Goal: Information Seeking & Learning: Learn about a topic

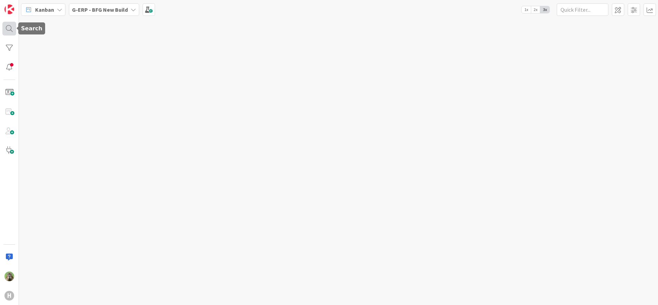
click at [9, 29] on div at bounding box center [9, 29] width 14 height 14
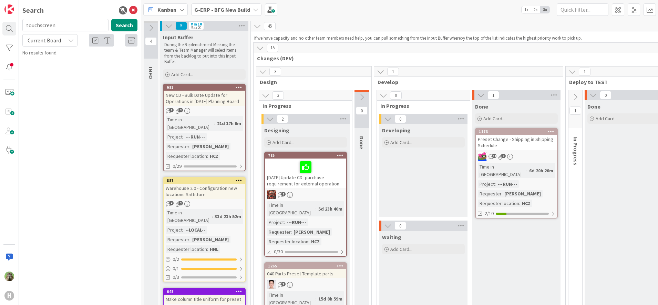
type input "touchscreen"
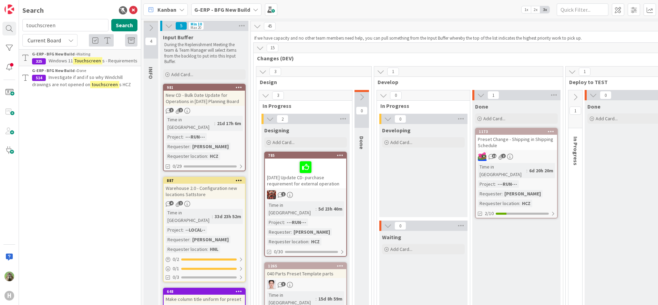
click at [72, 59] on span "Windows 11" at bounding box center [61, 61] width 24 height 6
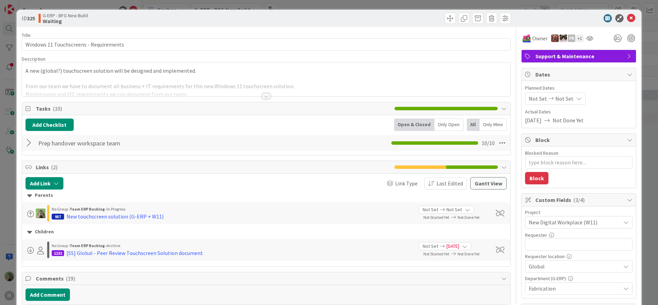
scroll to position [208, 0]
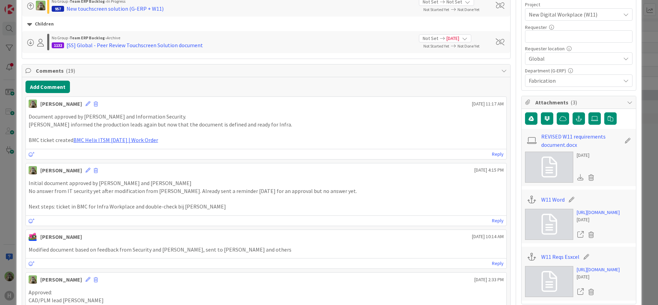
type textarea "x"
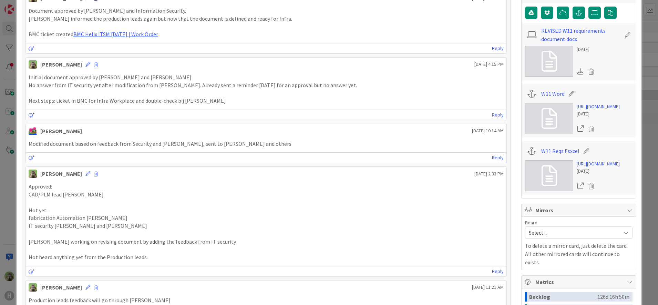
scroll to position [314, 0]
click at [594, 167] on link "https://huismancloud.sharepoint.com/:x:/r/sites/HGLITERP/Shared%20Documents/Gen…" at bounding box center [598, 163] width 43 height 7
click at [607, 110] on link "https://huismancloud.sharepoint.com/:w:/r/sites/HGLITERP/Shared%20Documents/Gen…" at bounding box center [598, 106] width 43 height 7
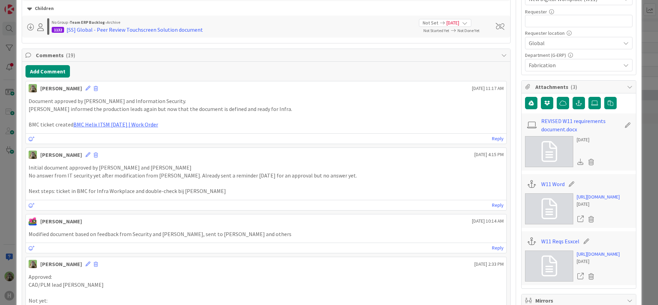
scroll to position [254, 0]
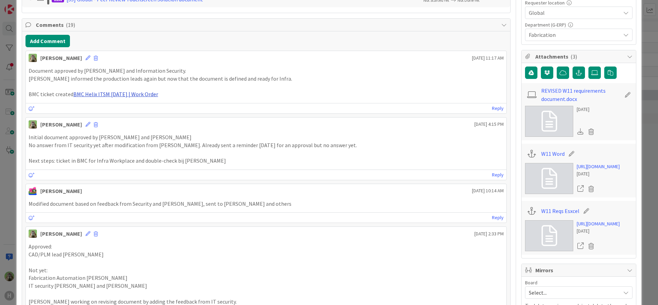
click at [146, 98] on div "Document approved by Thomas, Roy and Information Security. Wilco informed the p…" at bounding box center [266, 82] width 481 height 37
click at [146, 98] on link "BMC Helix ITSM 23.3.02 | Work Order" at bounding box center [115, 94] width 85 height 7
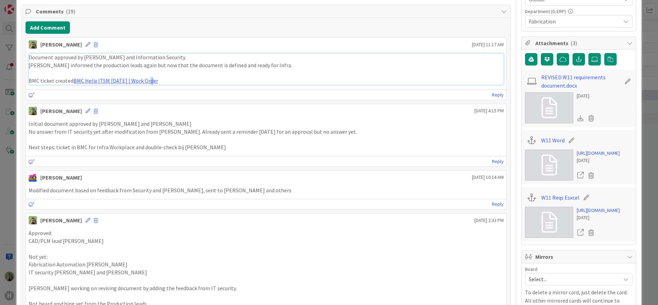
scroll to position [268, 0]
click at [576, 59] on icon "button" at bounding box center [579, 59] width 6 height 6
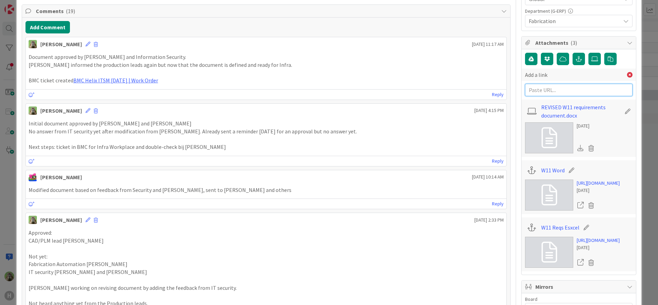
paste input "https://huisman-smartit.onbmc.com/smartit/app/#/workorder/IDGGSPRFBRQVHASZQQDMS…"
click at [565, 85] on input "https://huisman-smartit.onbmc.com/smartit/app/#/workorder/IDGGSPRFBRQVHASZQQDMS…" at bounding box center [579, 90] width 108 height 12
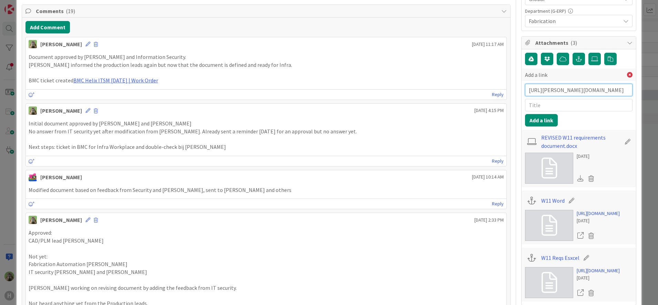
type input "https://huisman-smartit.onbmc.com/smartit/app/#/workorder/IDGGSPRFBRQVHASZQQDMS…"
click at [563, 104] on input "text" at bounding box center [579, 105] width 108 height 12
type input "BMC"
click at [537, 118] on button "Add a link" at bounding box center [541, 120] width 33 height 12
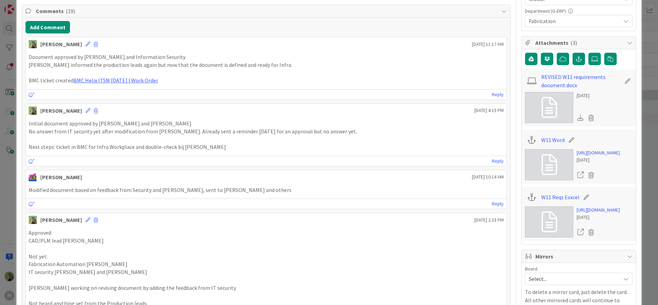
type textarea "x"
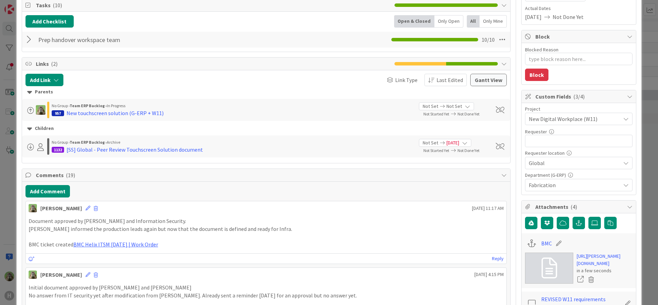
scroll to position [93, 0]
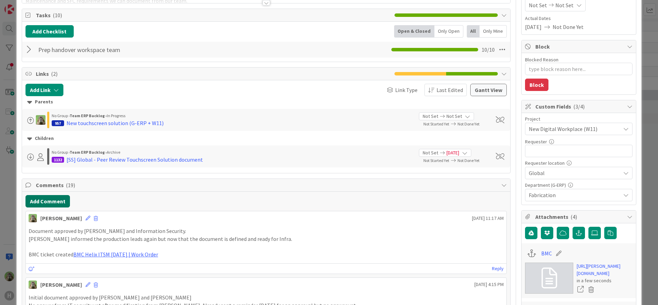
click at [67, 196] on button "Add Comment" at bounding box center [48, 201] width 44 height 12
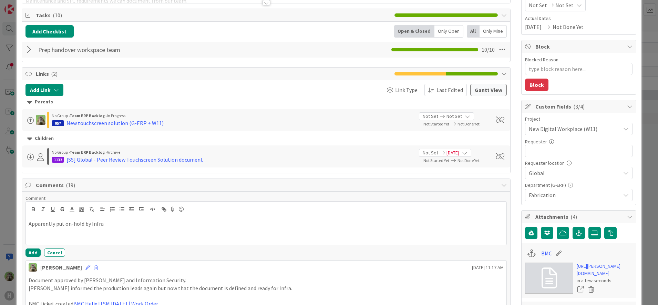
scroll to position [118, 0]
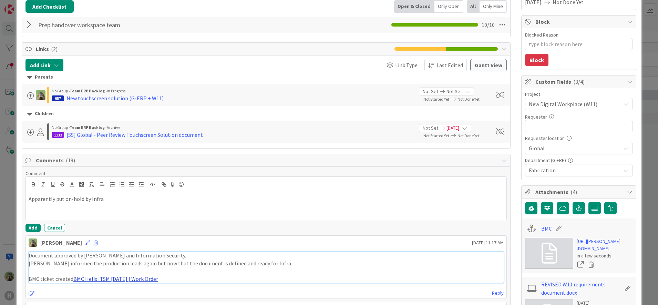
click at [117, 278] on link "BMC Helix ITSM 23.3.02 | Work Order" at bounding box center [115, 278] width 85 height 7
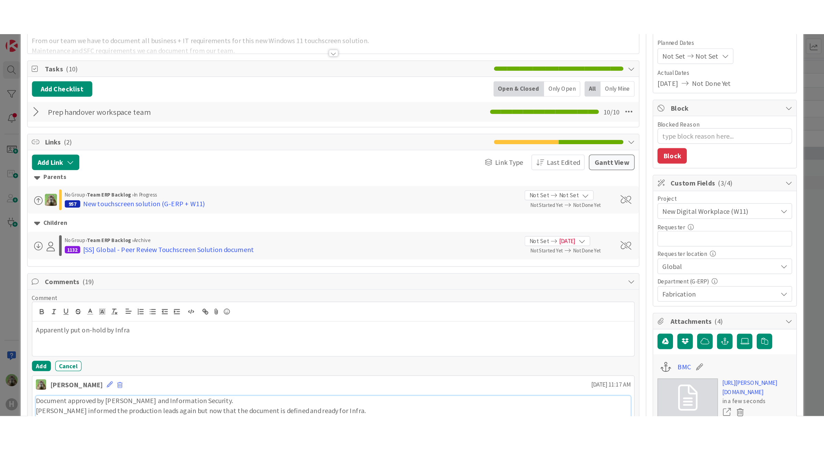
scroll to position [81, 0]
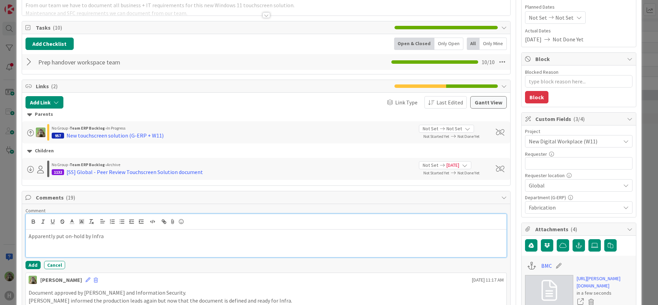
click at [41, 239] on p "Apparently put on-hold by Infra" at bounding box center [267, 236] width 476 height 8
click at [33, 267] on button "Add" at bounding box center [33, 265] width 15 height 8
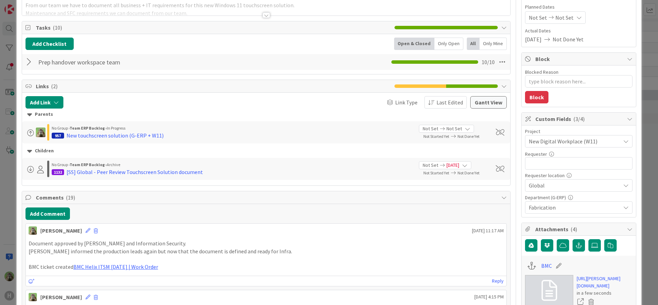
type textarea "x"
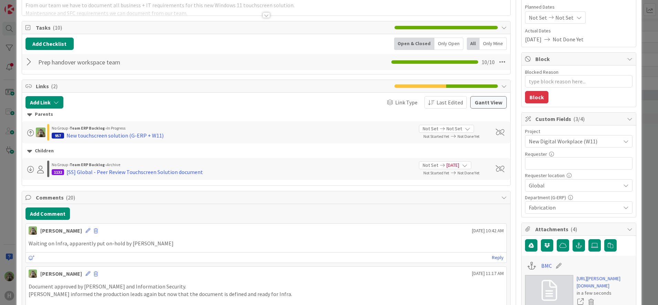
click at [12, 227] on div "ID 325 G-ERP - BFG New Build Waiting Title 38 / 128 Windows 11 Touchscreens - R…" at bounding box center [329, 152] width 658 height 305
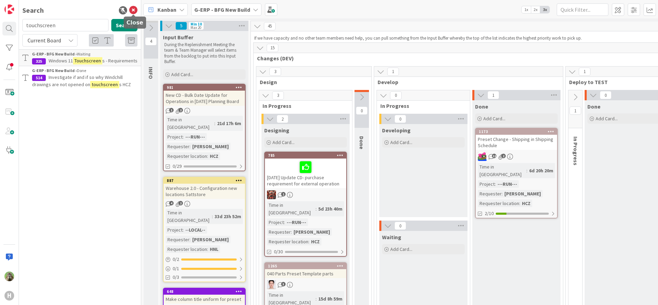
click at [134, 12] on icon at bounding box center [133, 10] width 8 height 8
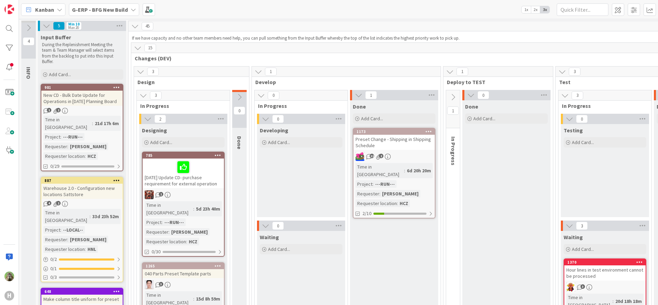
click at [426, 6] on div "Kanban G-ERP - BFG New Build 1x 2x 3x" at bounding box center [338, 9] width 639 height 19
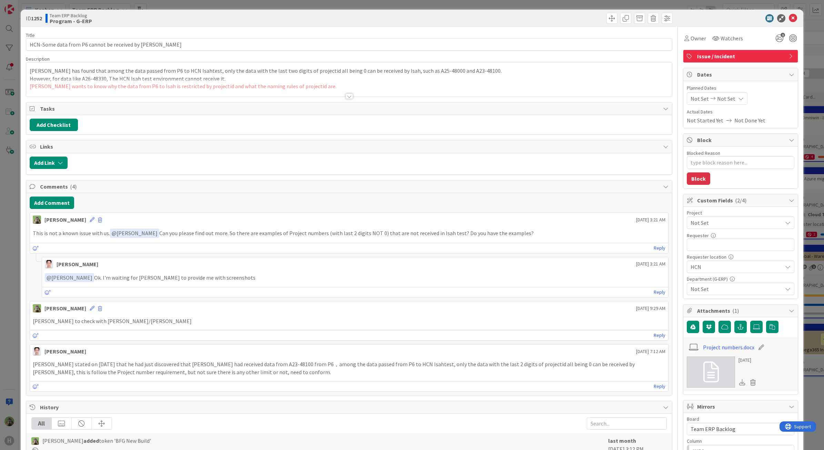
type textarea "x"
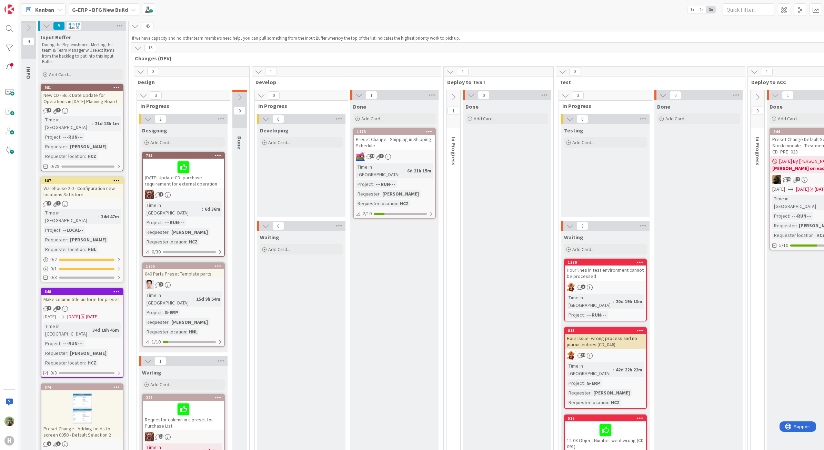
click at [106, 9] on b "G-ERP - BFG New Build" at bounding box center [100, 9] width 56 height 7
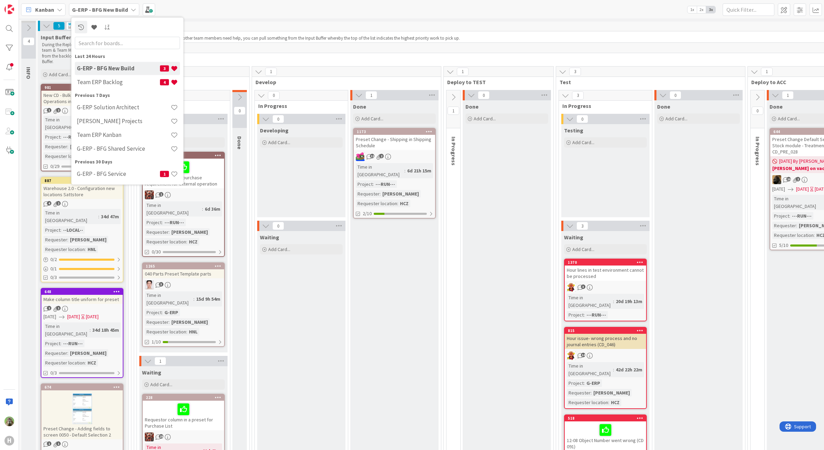
click at [121, 73] on div "G-ERP - BFG New Build 3" at bounding box center [127, 68] width 105 height 13
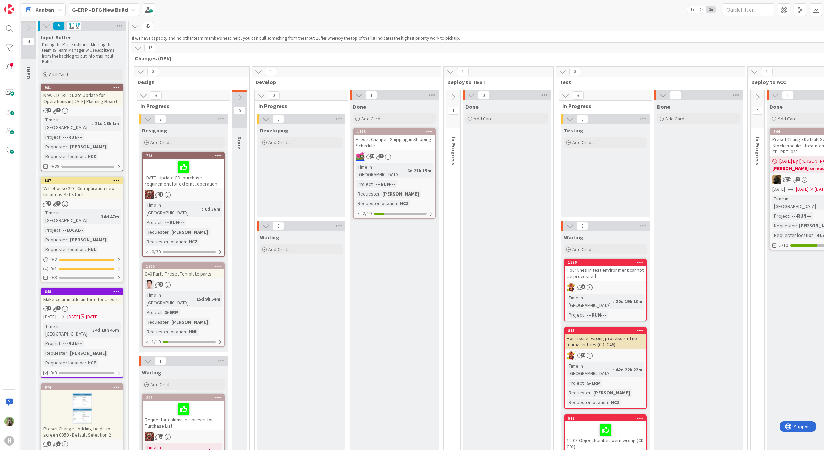
click at [109, 10] on b "G-ERP - BFG New Build" at bounding box center [100, 9] width 56 height 7
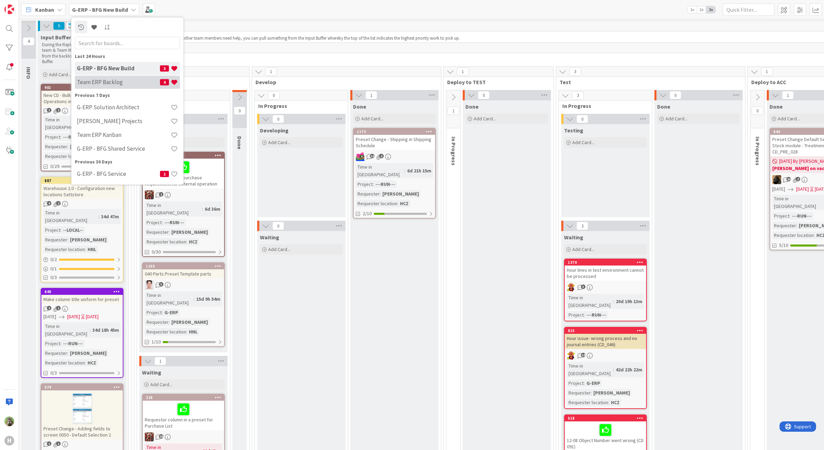
click at [122, 79] on h4 "Team ERP Backlog" at bounding box center [118, 82] width 83 height 7
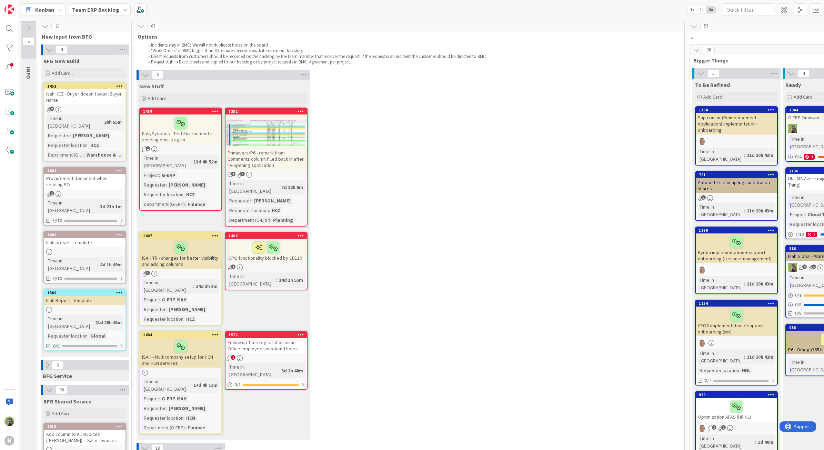
click at [111, 95] on div "Isah HCZ - Buyer doesn't equal Buyer Name" at bounding box center [84, 96] width 81 height 15
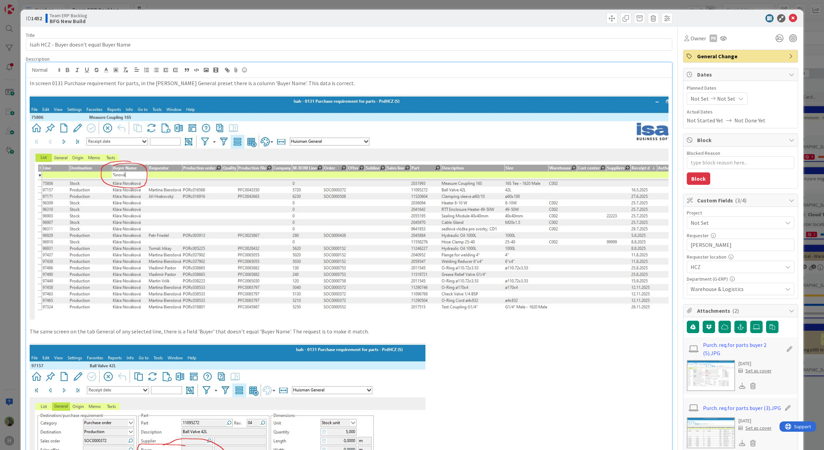
click at [260, 75] on div "In screen 0131 Purchase requirement for parts, in the [PERSON_NAME] General pre…" at bounding box center [349, 330] width 646 height 536
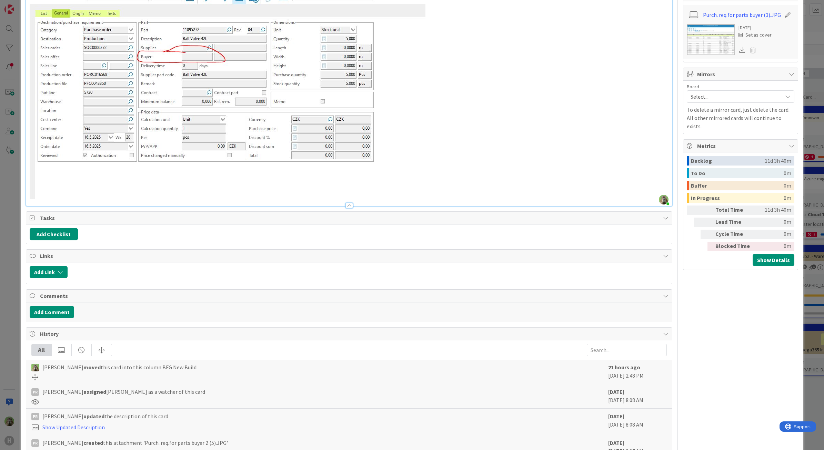
scroll to position [457, 0]
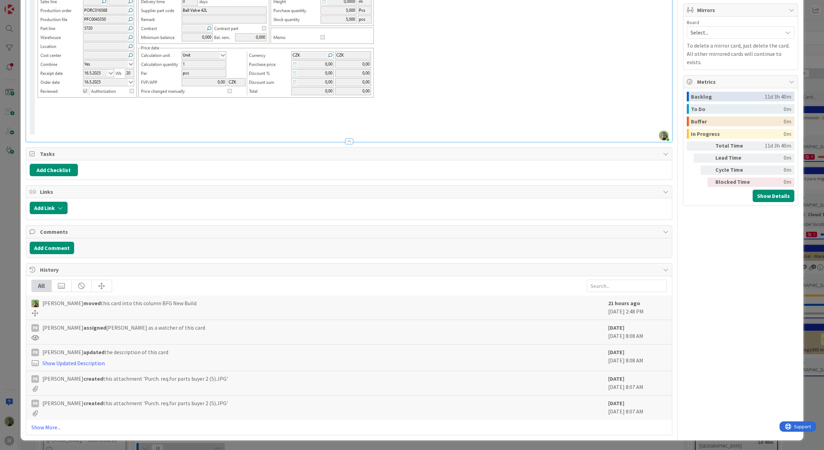
click at [9, 221] on div "ID 1452 Team ERP Backlog BFG New Build Title 41 / 128 Isah HCZ - Buyer doesn't …" at bounding box center [412, 225] width 824 height 450
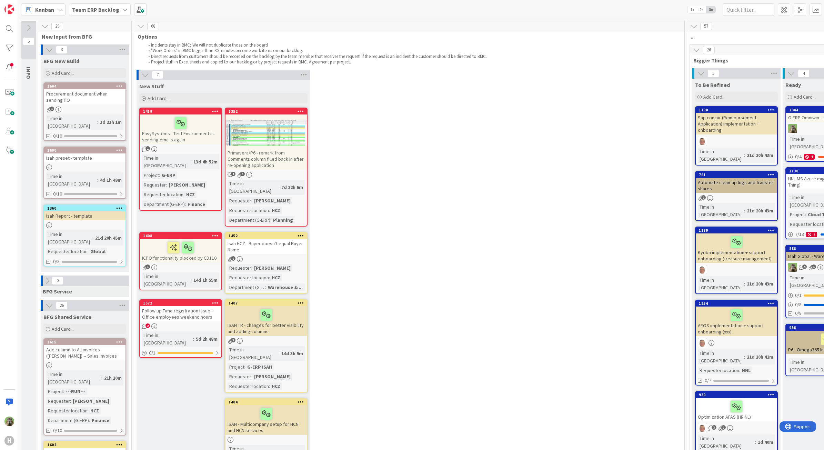
click at [284, 132] on div at bounding box center [265, 132] width 81 height 31
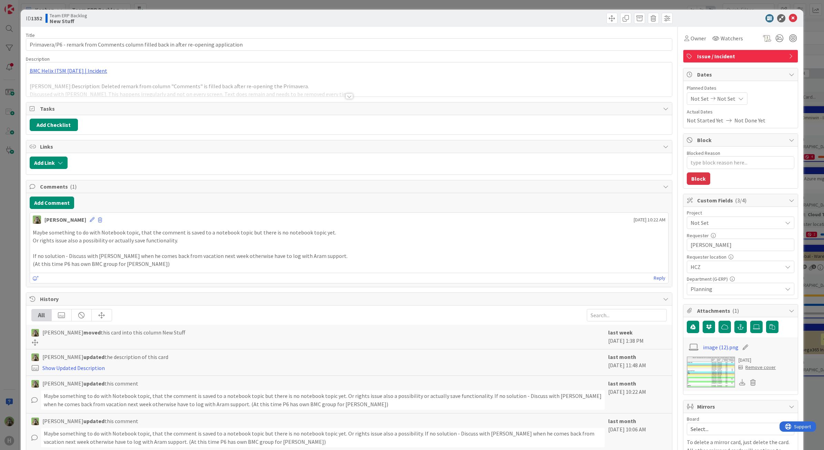
type textarea "x"
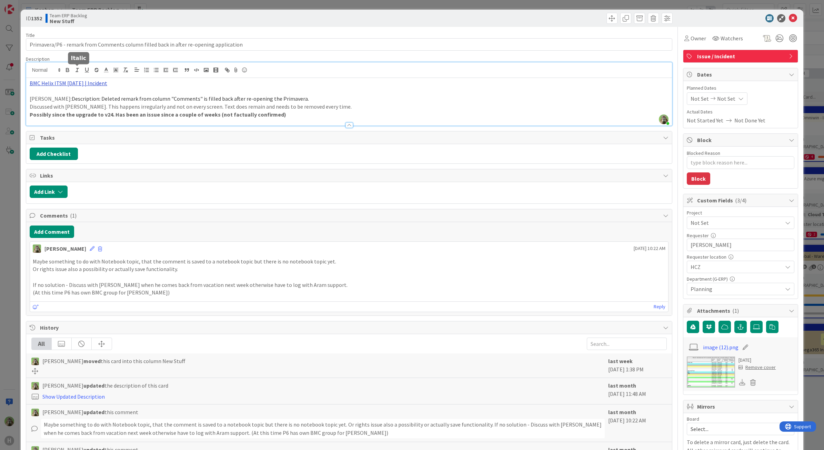
click at [80, 73] on div "[PERSON_NAME] just joined BMC Helix ITSM [DATE] | Incident [PERSON_NAME]: Descr…" at bounding box center [349, 93] width 646 height 63
drag, startPoint x: 114, startPoint y: 83, endPoint x: 9, endPoint y: 80, distance: 105.9
click at [9, 80] on div "ID 1352 Team ERP Backlog New Stuff Title 86 / 128 Primavera/P6 - remark from Co…" at bounding box center [412, 225] width 824 height 450
copy link "BMC Helix ITSM [DATE] | Incident"
click at [737, 330] on icon "button" at bounding box center [740, 327] width 6 height 6
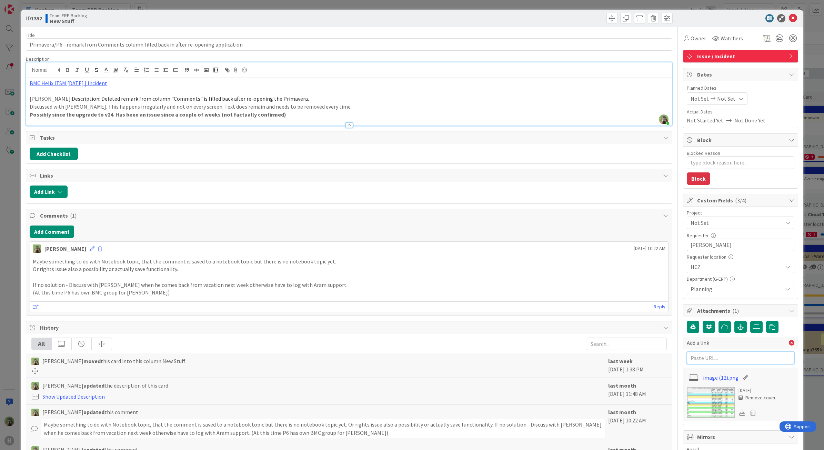
click at [722, 355] on input "text" at bounding box center [741, 358] width 108 height 12
paste input "BMC Helix ITSM [DATE] | Incident"
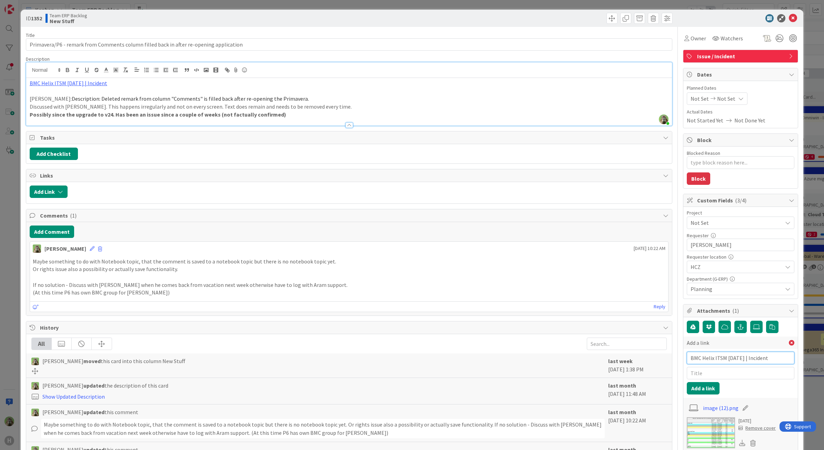
type input "BMC Helix ITSM [DATE] | Incident"
click at [713, 378] on input "text" at bounding box center [741, 373] width 108 height 12
type input "BMC"
click at [687, 393] on button "Add a link" at bounding box center [703, 388] width 33 height 12
click at [750, 364] on link "[URL] Helix ITSM [DATE] | Incident" at bounding box center [766, 363] width 56 height 14
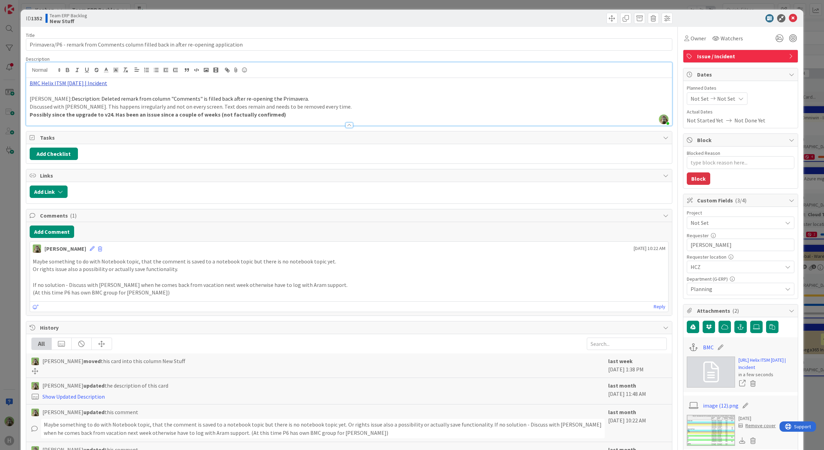
click at [97, 84] on link "BMC Helix ITSM [DATE] | Incident" at bounding box center [69, 83] width 78 height 7
click at [748, 382] on icon at bounding box center [753, 383] width 10 height 10
click at [685, 419] on button "Delete" at bounding box center [689, 417] width 26 height 12
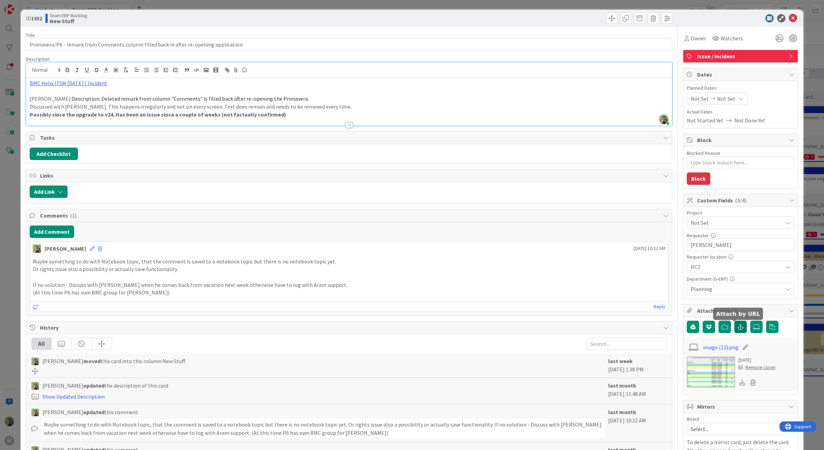
click at [737, 328] on icon "button" at bounding box center [740, 327] width 6 height 6
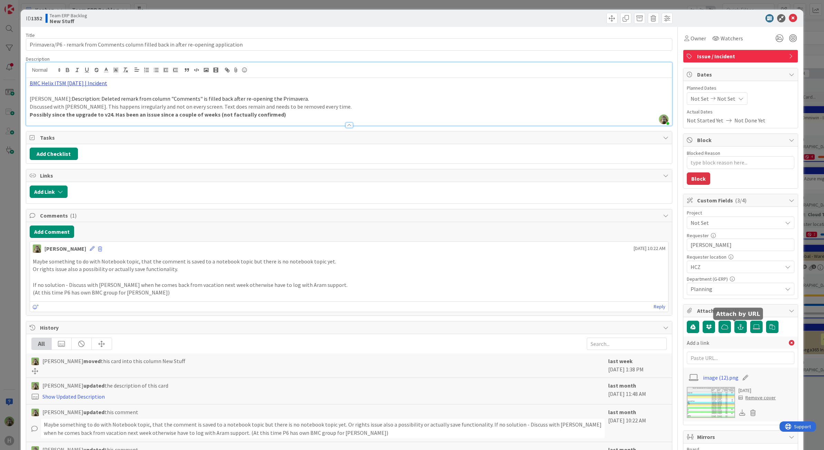
click at [88, 83] on link "BMC Helix ITSM [DATE] | Incident" at bounding box center [69, 83] width 78 height 7
click at [81, 92] on link "[URL][PERSON_NAME][DOMAIN_NAME]" at bounding box center [61, 96] width 69 height 9
click at [746, 226] on span "Not Set" at bounding box center [734, 223] width 88 height 10
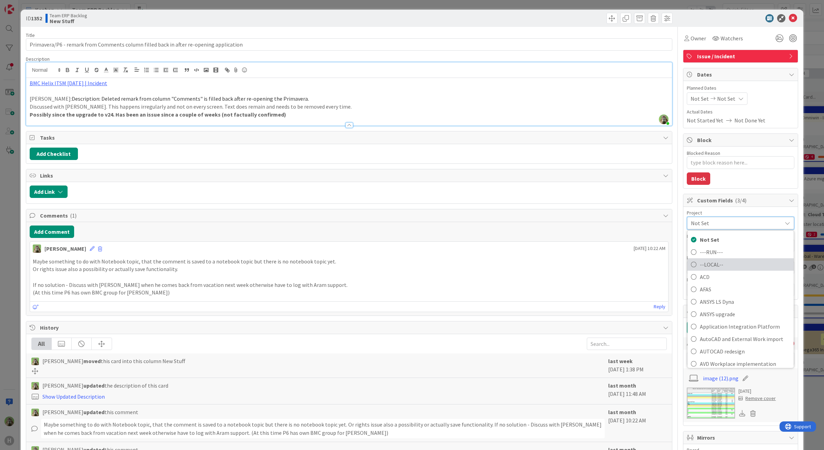
click at [738, 269] on span "--LOCAL--" at bounding box center [745, 264] width 90 height 10
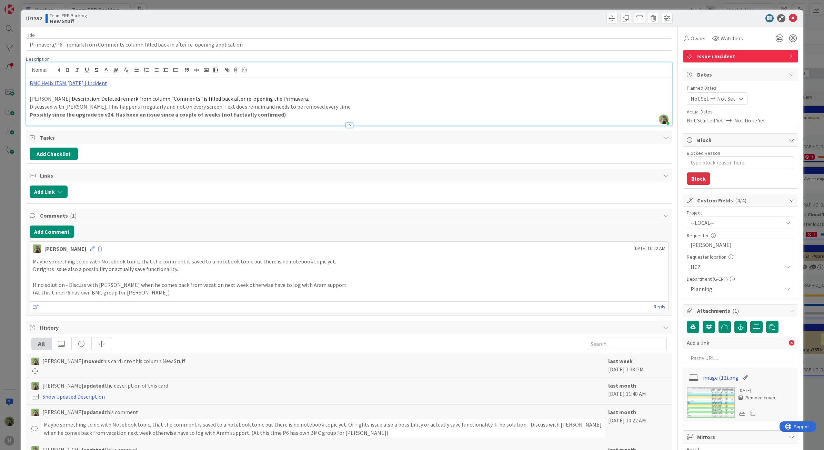
click at [731, 225] on span "--LOCAL--" at bounding box center [734, 223] width 88 height 10
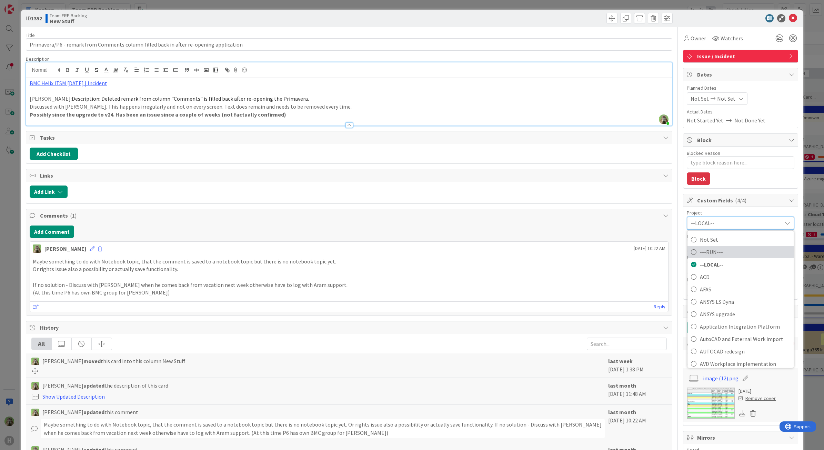
click at [716, 252] on span "---RUN---" at bounding box center [745, 251] width 90 height 10
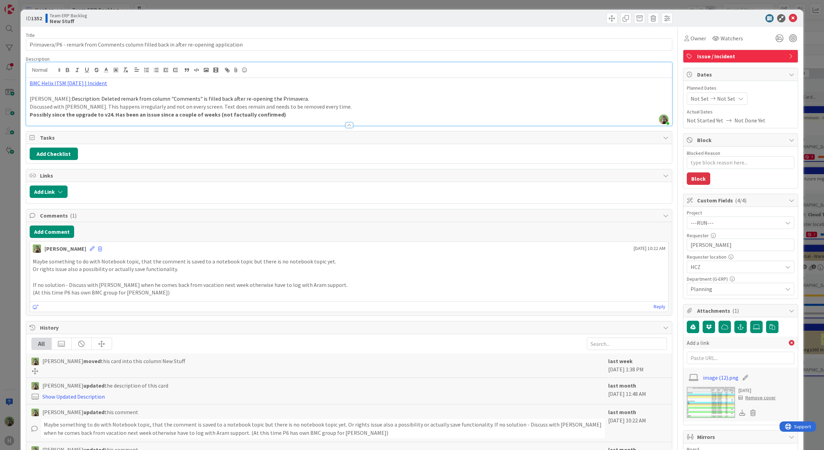
type textarea "x"
click at [715, 357] on input "text" at bounding box center [741, 358] width 108 height 12
paste input "[URL][PERSON_NAME][DOMAIN_NAME]"
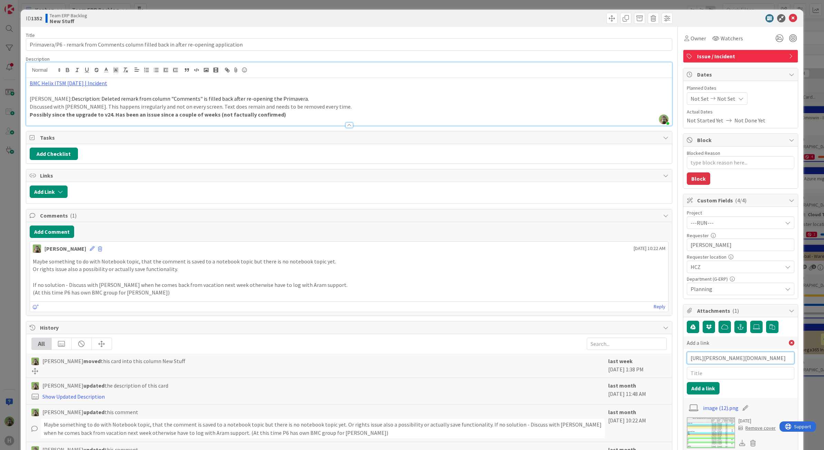
scroll to position [0, 132]
type input "[URL][PERSON_NAME][DOMAIN_NAME]"
click at [706, 374] on input "text" at bounding box center [741, 373] width 108 height 12
type input "BMC"
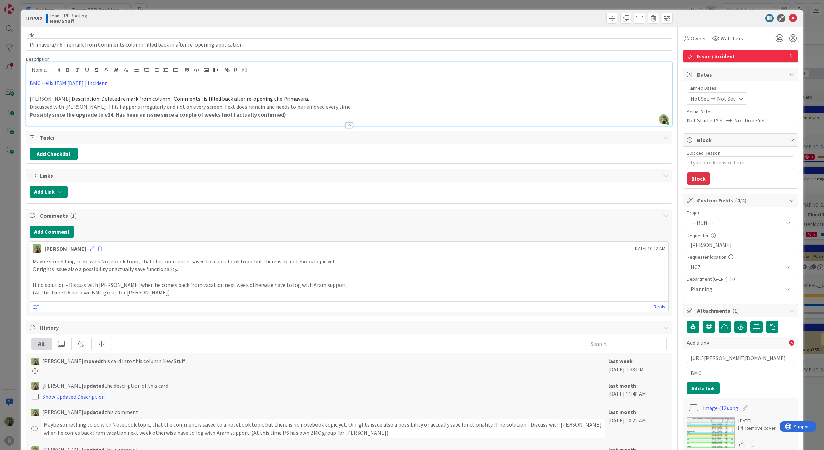
click at [683, 387] on div "Add a link [URL][PERSON_NAME][DOMAIN_NAME] BMC Add a link image (12).png [DATE]…" at bounding box center [740, 386] width 114 height 138
click at [687, 387] on button "Add a link" at bounding box center [703, 388] width 33 height 12
click at [7, 194] on div "ID 1352 Team ERP Backlog New Stuff Title 86 / 128 Primavera/P6 - remark from Co…" at bounding box center [412, 225] width 824 height 450
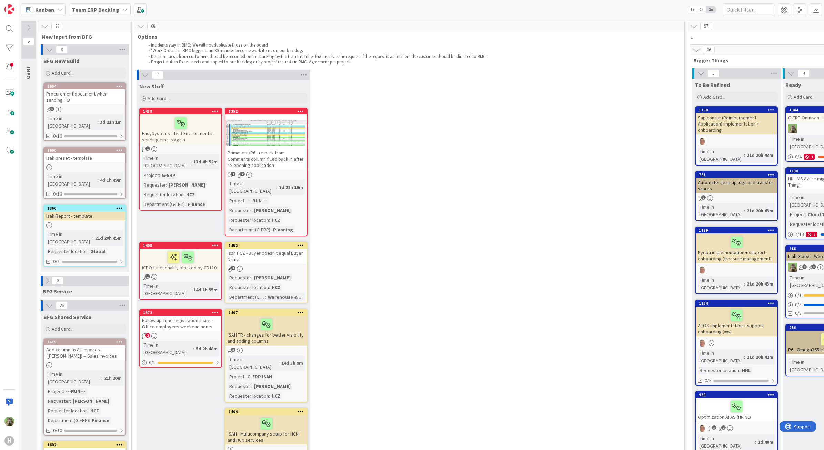
click at [273, 249] on div "Isah HCZ - Buyer doesn't equal Buyer Name" at bounding box center [265, 256] width 81 height 15
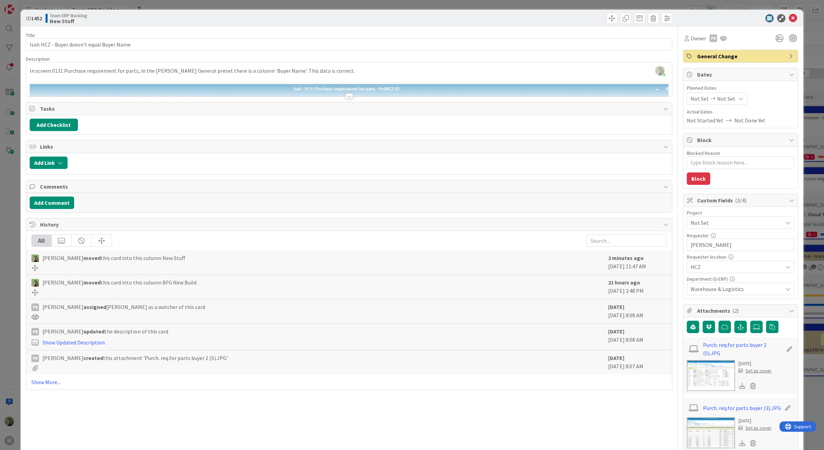
click at [345, 95] on div at bounding box center [349, 96] width 8 height 6
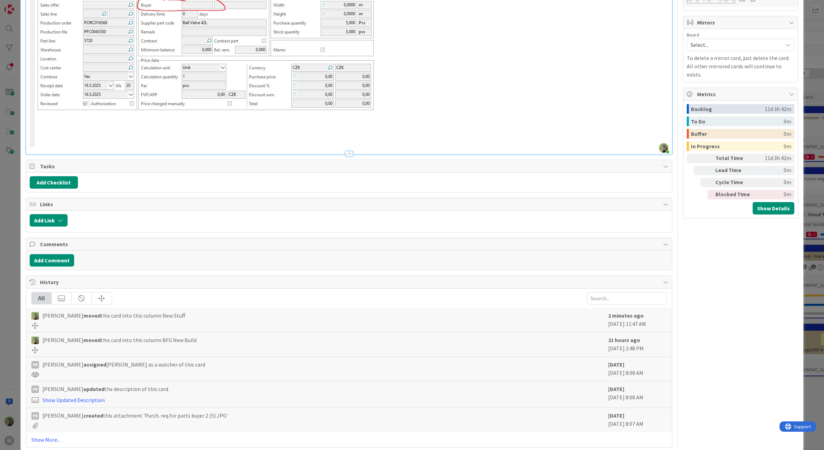
scroll to position [457, 0]
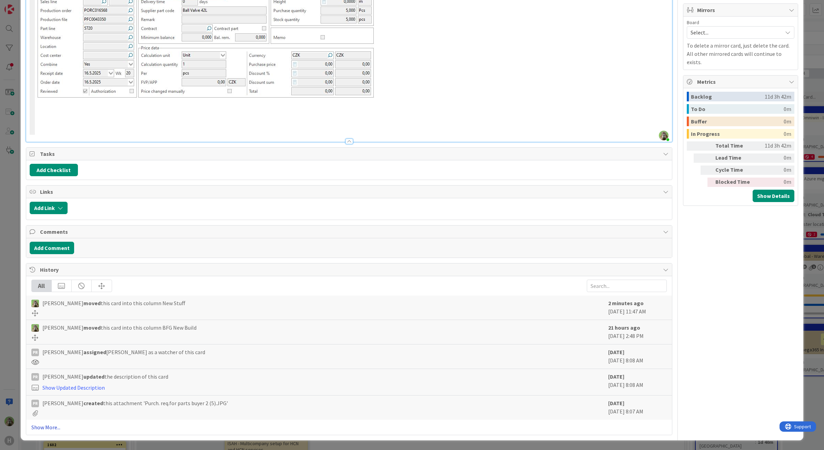
click at [51, 427] on link "Show More..." at bounding box center [349, 427] width 636 height 8
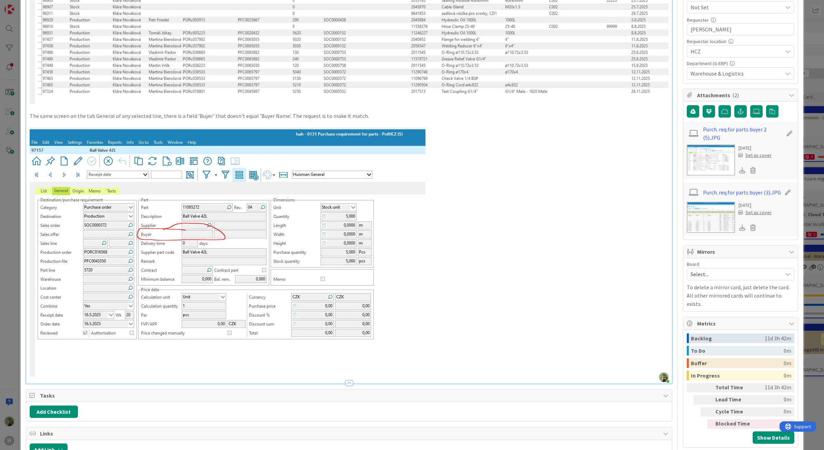
scroll to position [172, 0]
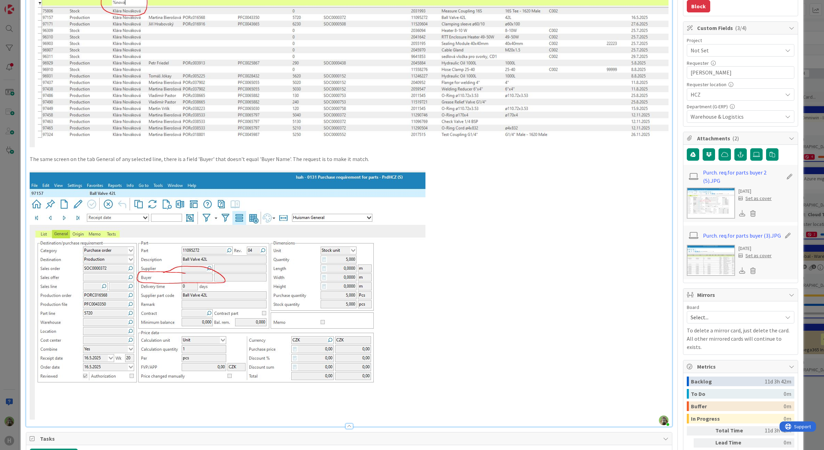
click at [162, 259] on img at bounding box center [228, 295] width 396 height 249
click at [208, 211] on img at bounding box center [228, 295] width 396 height 249
click at [546, 192] on p at bounding box center [349, 295] width 639 height 249
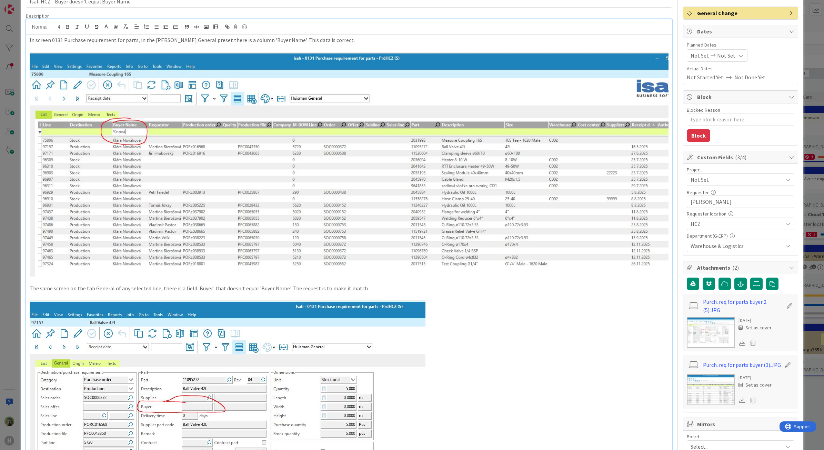
scroll to position [0, 0]
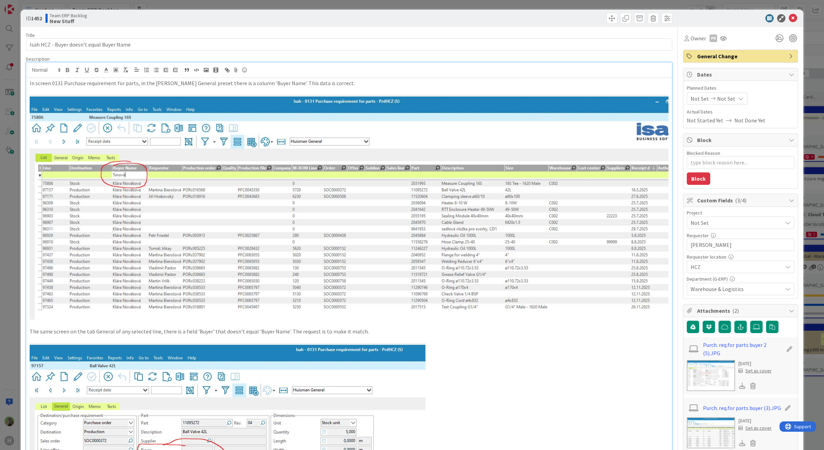
click at [15, 173] on div "ID 1452 Team ERP Backlog New Stuff Title 41 / 128 Isah HCZ - Buyer doesn't equa…" at bounding box center [412, 225] width 824 height 450
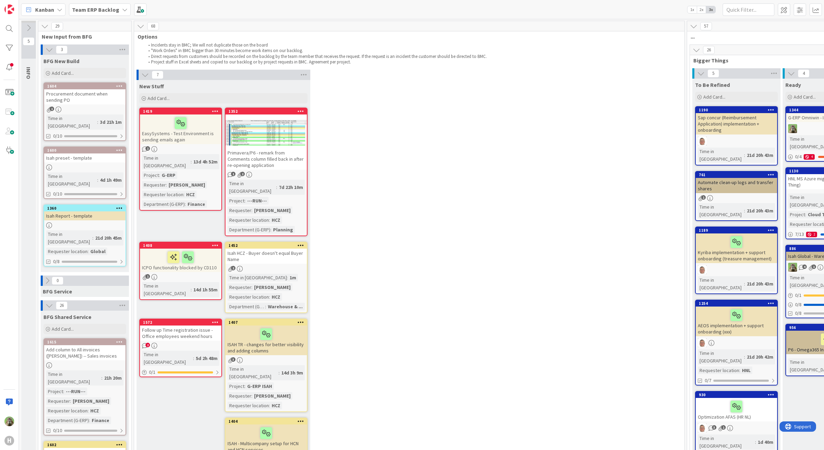
click at [296, 242] on link "1452 [PERSON_NAME] doesn't equal Buyer Name 2 Time in Column : 1m Requester : […" at bounding box center [266, 277] width 83 height 71
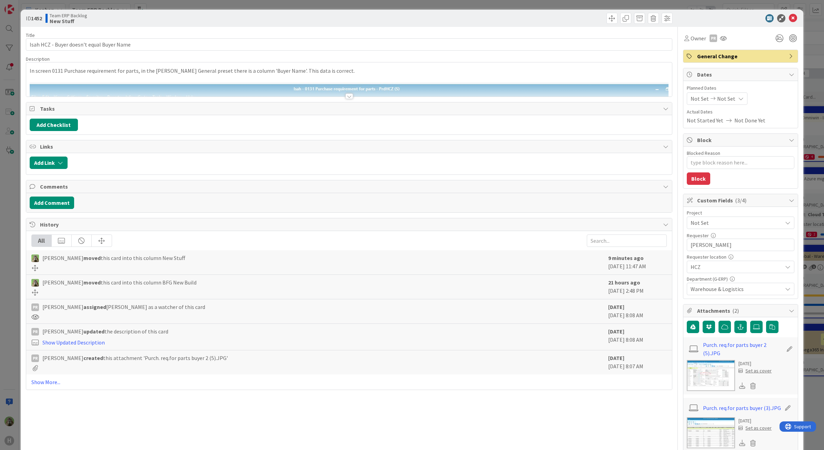
type textarea "x"
click at [10, 187] on div "ID 1452 Team ERP Backlog New Stuff Title 41 / 128 Isah HCZ - Buyer doesn't equa…" at bounding box center [412, 225] width 824 height 450
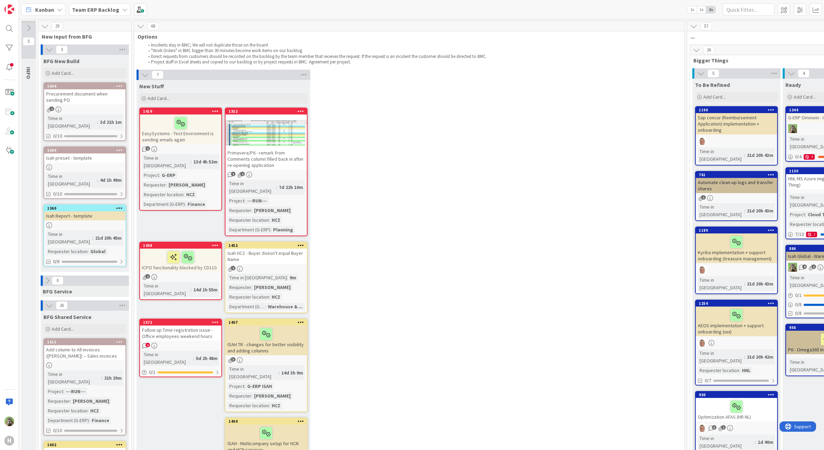
click at [301, 243] on icon at bounding box center [301, 245] width 7 height 5
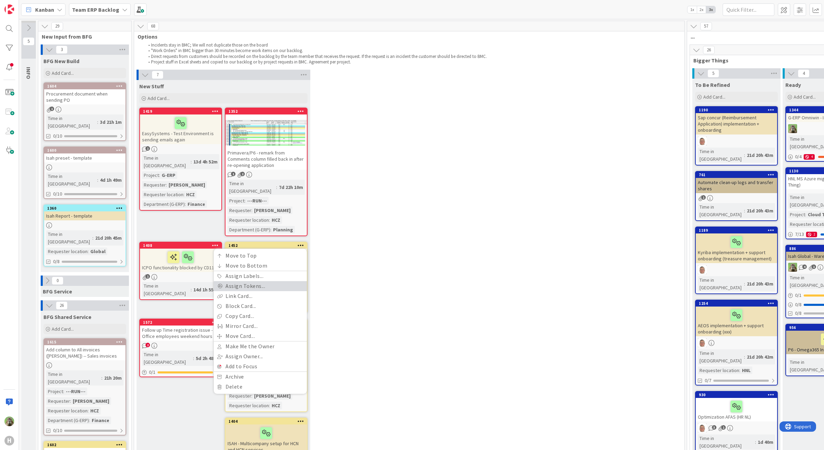
click at [263, 281] on link "Assign Tokens..." at bounding box center [260, 286] width 93 height 10
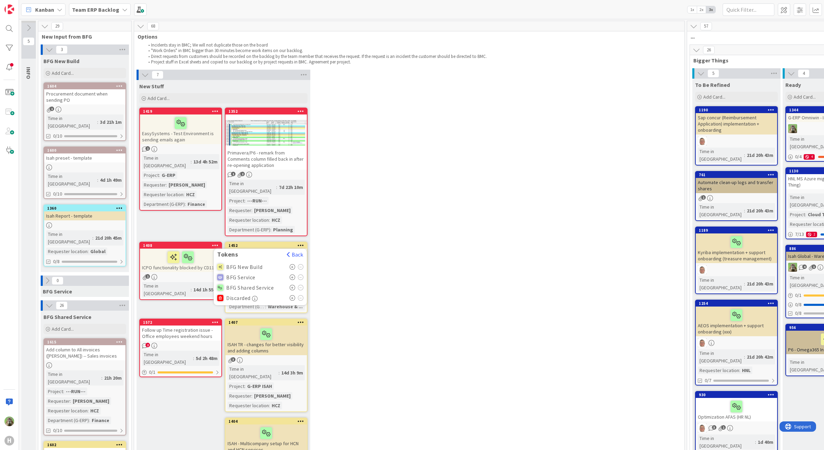
click at [291, 264] on icon at bounding box center [293, 267] width 6 height 6
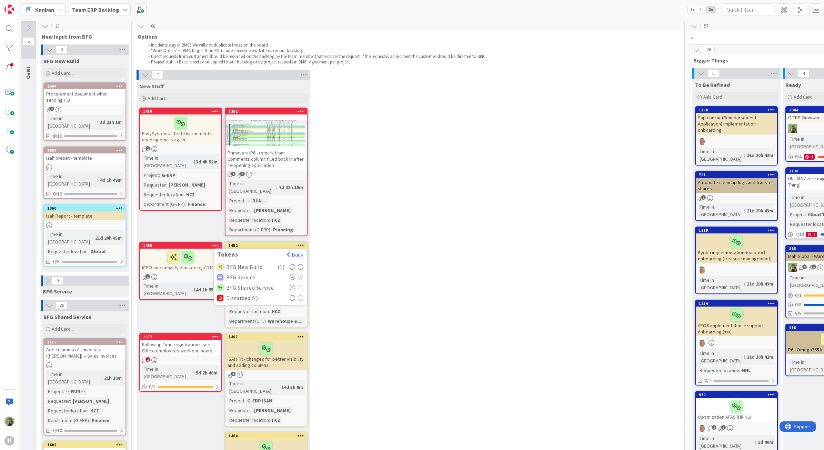
click at [460, 225] on div "7 New Stuff Add Card... 1352 Primavera/P6 - remark from Comments column filled …" at bounding box center [408, 307] width 547 height 474
click at [303, 243] on icon at bounding box center [301, 245] width 7 height 5
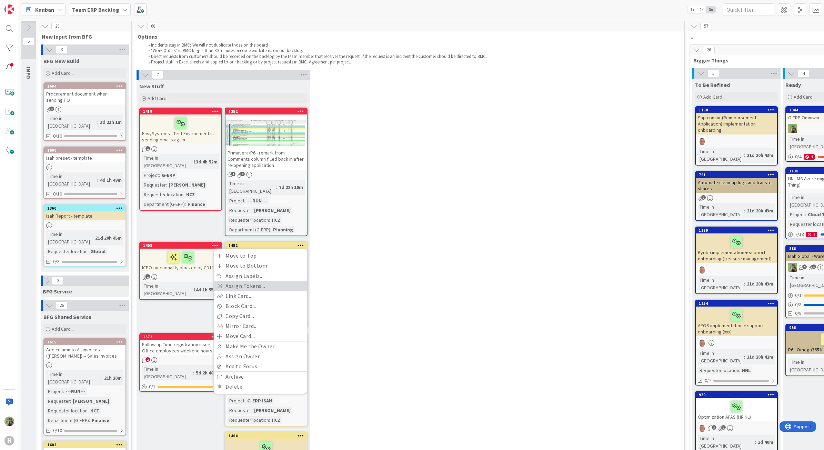
click at [261, 281] on link "Assign Tokens..." at bounding box center [260, 286] width 93 height 10
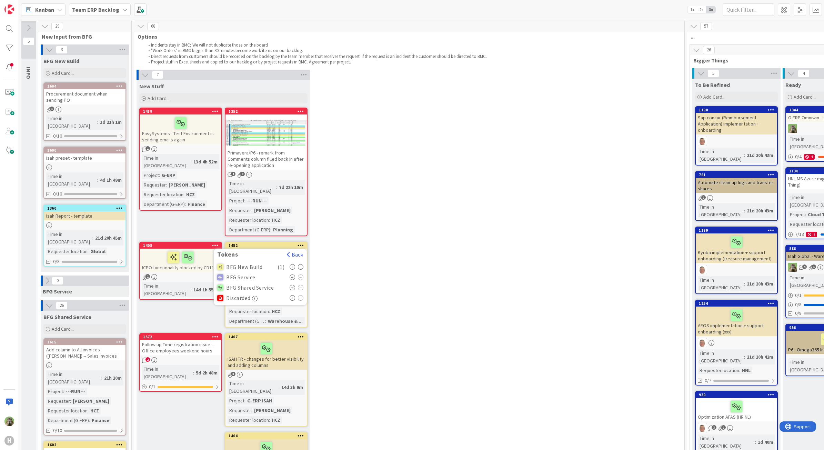
click at [359, 248] on div "7 New Stuff Add Card... 1352 Primavera/P6 - remark from Comments column filled …" at bounding box center [408, 307] width 547 height 474
click at [102, 8] on b "Team ERP Backlog" at bounding box center [95, 9] width 47 height 7
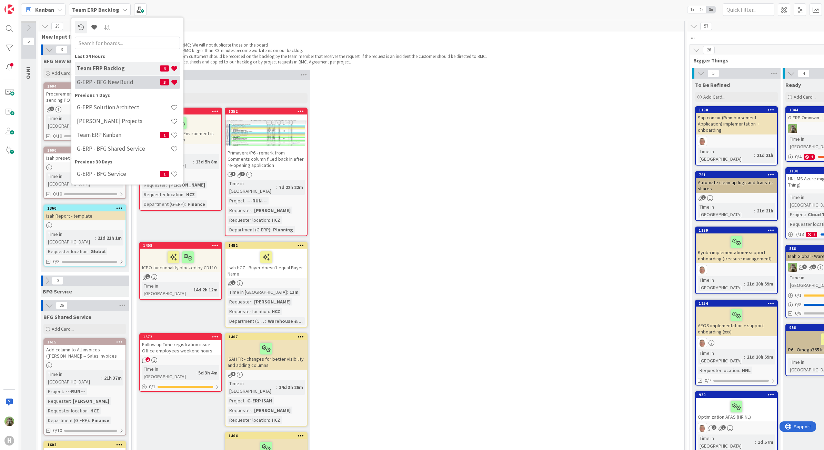
click at [115, 77] on div "G-ERP - BFG New Build 3" at bounding box center [127, 81] width 105 height 13
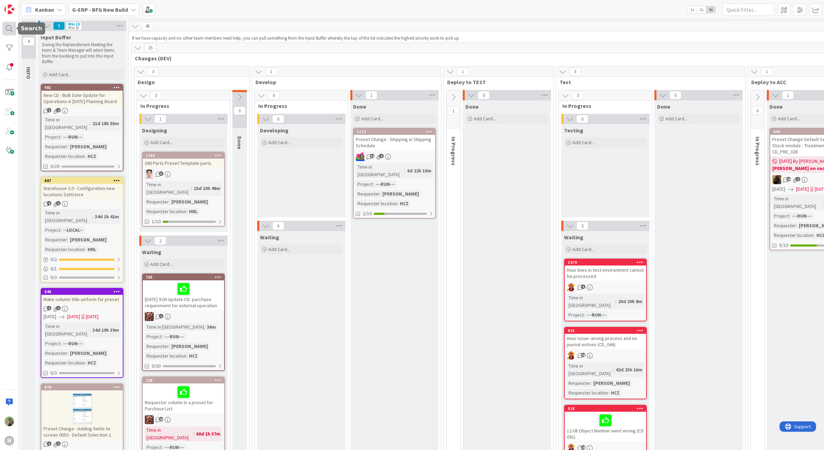
click at [8, 31] on div at bounding box center [9, 29] width 14 height 14
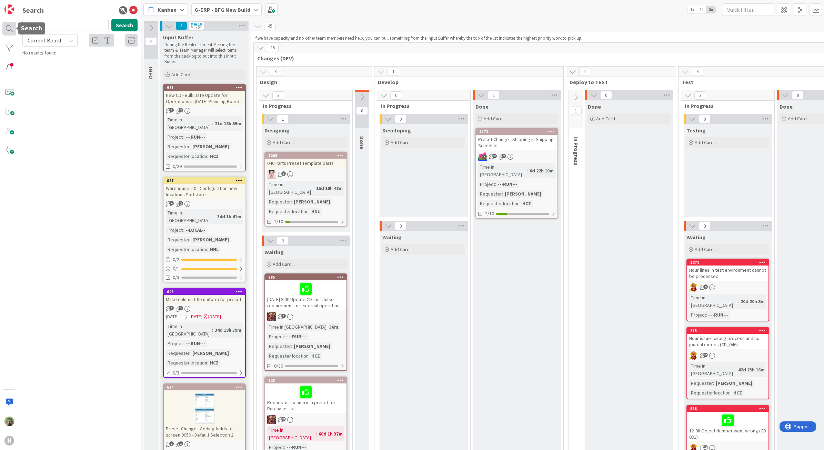
type input "w11"
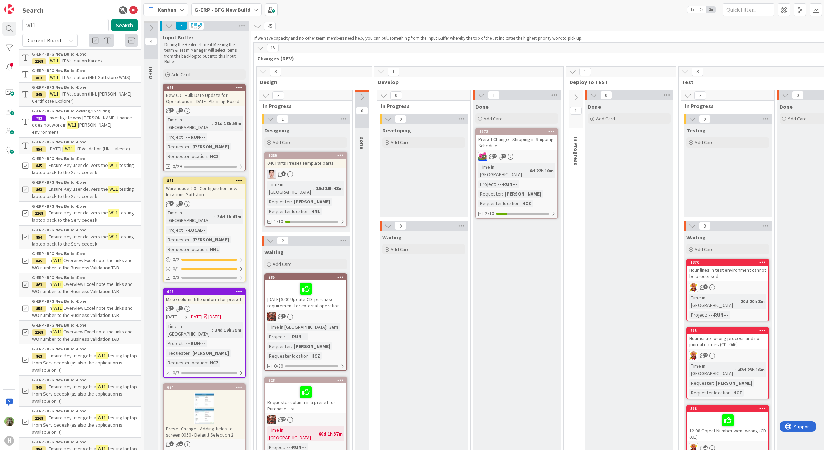
click at [101, 79] on span "- IT Validation (HNL Sattstore WMS)" at bounding box center [95, 77] width 70 height 6
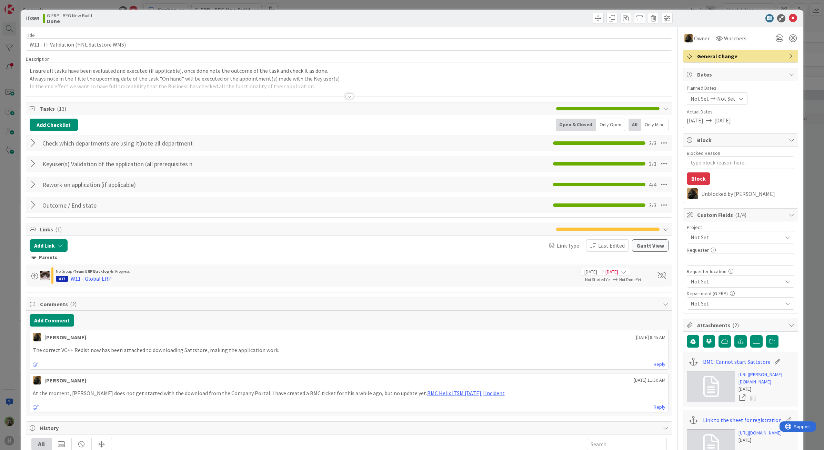
type textarea "x"
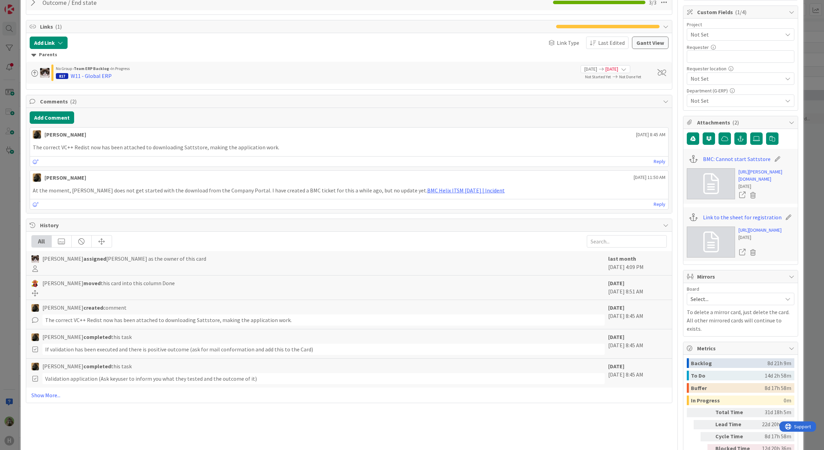
scroll to position [215, 0]
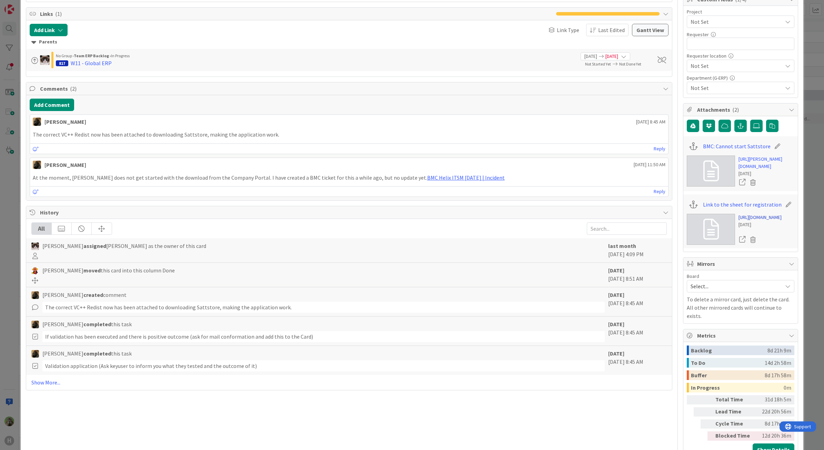
click at [761, 221] on link "[URL][DOMAIN_NAME]" at bounding box center [759, 217] width 43 height 7
click at [14, 350] on div "ID 863 G-ERP - BFG New Build Done Title 39 / 128 W11 - IT Validation (HNL Satts…" at bounding box center [412, 225] width 824 height 450
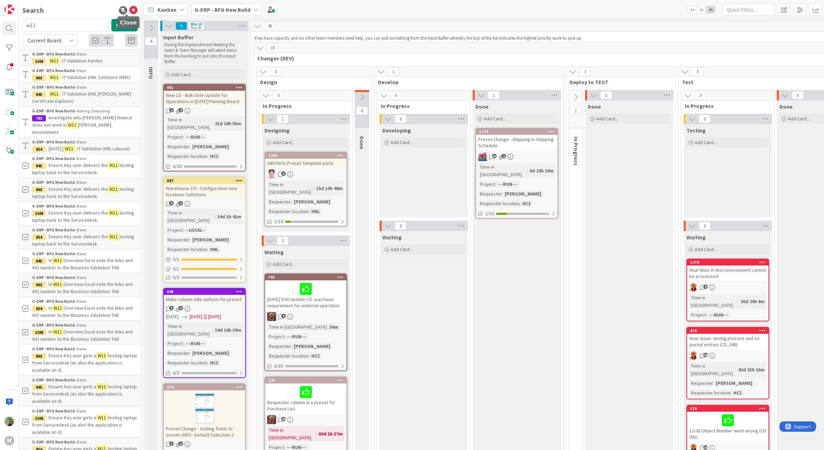
click at [129, 9] on icon at bounding box center [133, 10] width 8 height 8
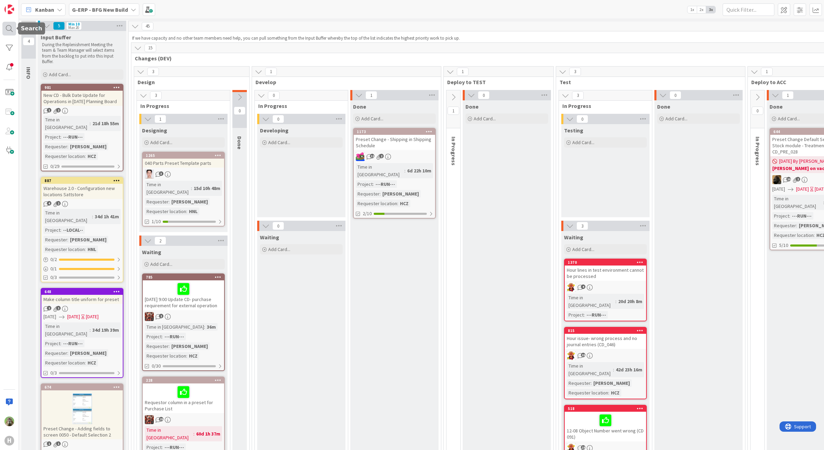
click at [4, 30] on div at bounding box center [9, 29] width 14 height 14
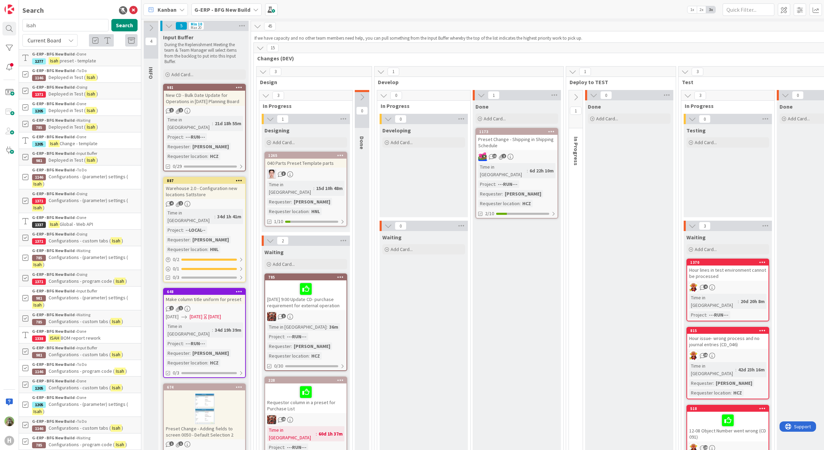
click at [53, 37] on span "Current Board" at bounding box center [44, 40] width 33 height 7
click at [53, 66] on span "All Boards" at bounding box center [62, 69] width 72 height 10
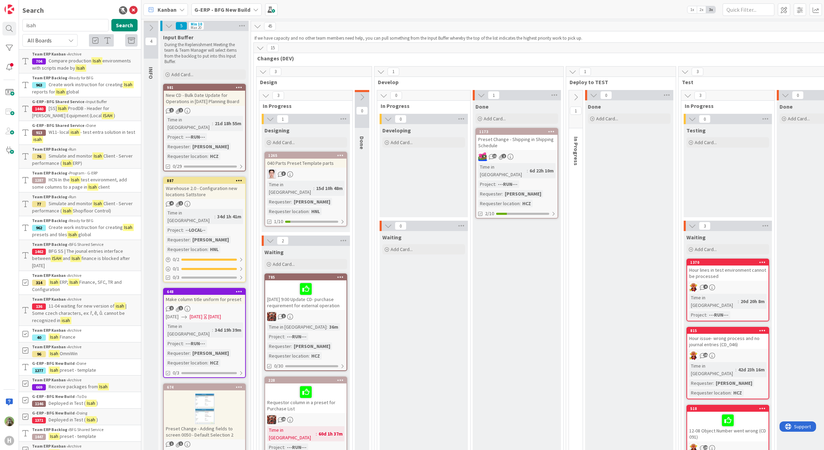
click at [63, 17] on div "Search isah Search All Boards Current Board All Boards Team ERP Kanban › Archiv…" at bounding box center [80, 225] width 122 height 450
click at [57, 23] on input "isah" at bounding box center [65, 25] width 86 height 12
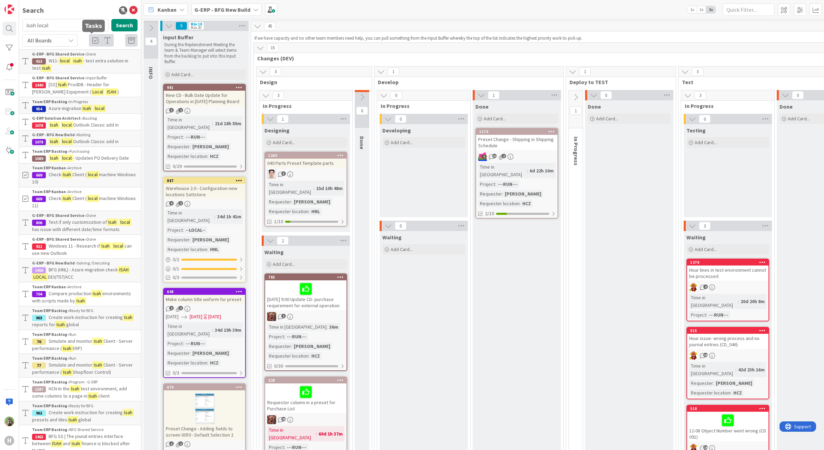
click at [92, 39] on icon at bounding box center [95, 40] width 6 height 7
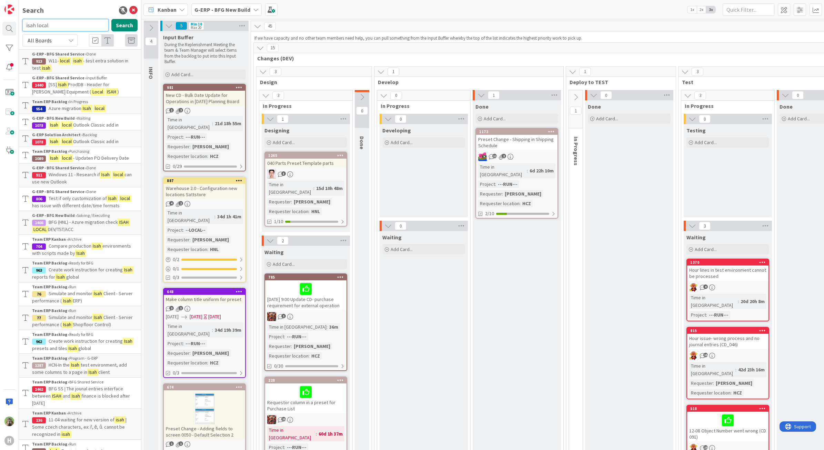
click at [30, 25] on input "isah local" at bounding box center [65, 25] width 86 height 12
type input "w11 isah local"
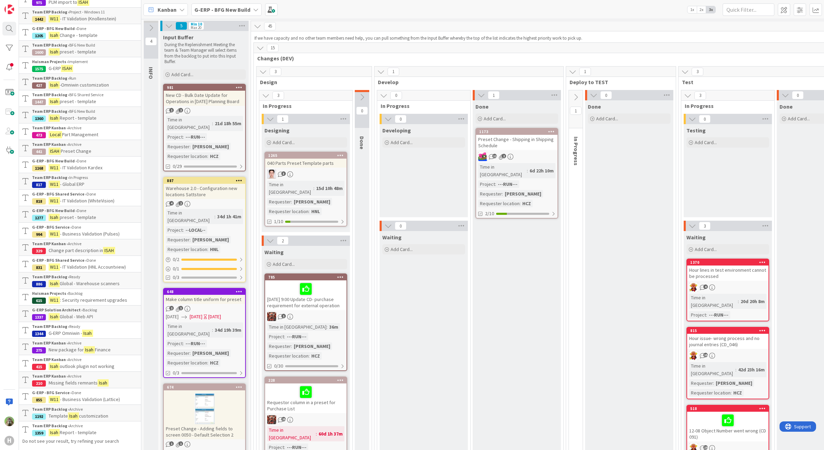
scroll to position [544, 0]
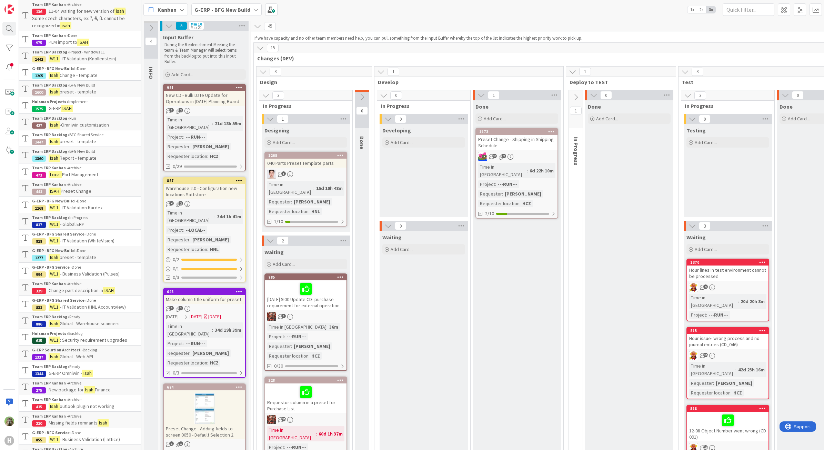
click at [107, 303] on div "G-ERP - BFG Shared Service › Done" at bounding box center [84, 300] width 105 height 6
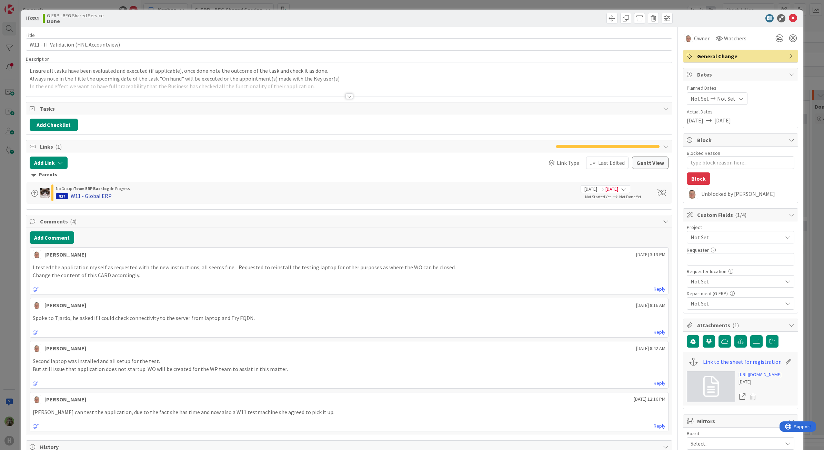
click at [92, 198] on div "W11 - Global ERP" at bounding box center [91, 196] width 41 height 8
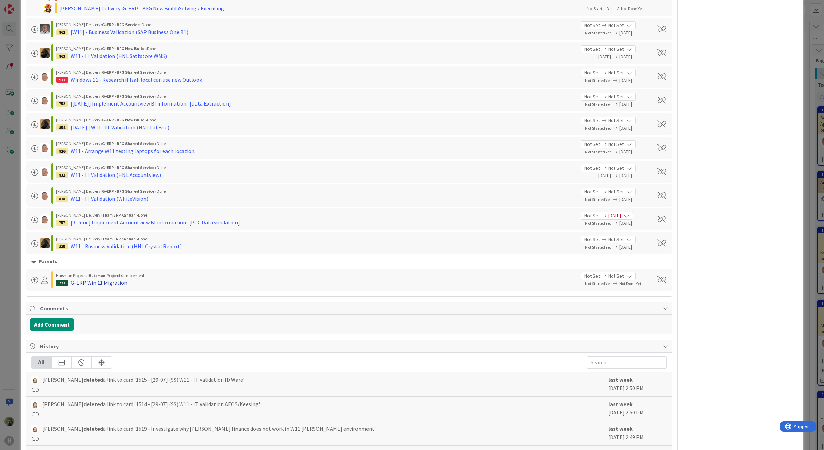
scroll to position [710, 0]
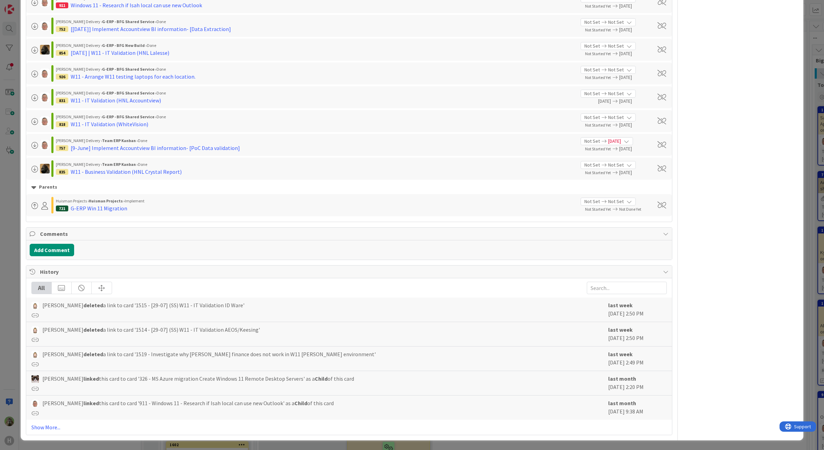
click at [118, 205] on div "G-ERP Win 11 Migration" at bounding box center [99, 208] width 57 height 8
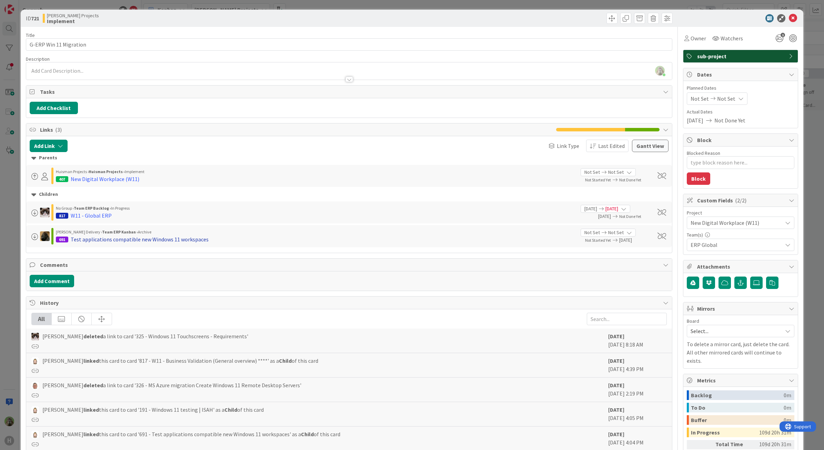
click at [112, 243] on div "Test applications compatible new Windows 11 workspaces" at bounding box center [140, 239] width 138 height 8
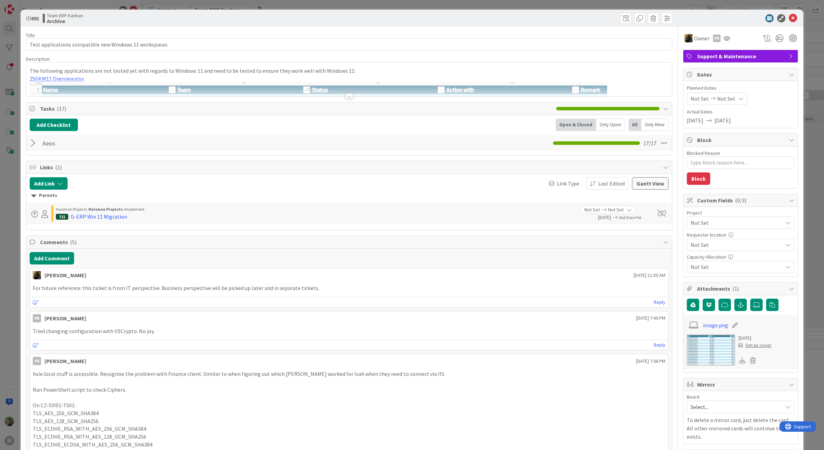
type textarea "x"
drag, startPoint x: 14, startPoint y: 271, endPoint x: 27, endPoint y: 280, distance: 14.9
click at [14, 271] on div "ID 691 Team ERP Kanban Archive Title 54 / 128 Test applications compatible new …" at bounding box center [412, 225] width 824 height 450
